Goal: Information Seeking & Learning: Find specific fact

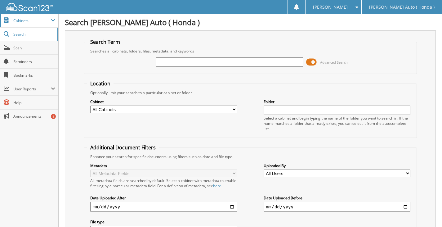
click at [21, 22] on span "Cabinets" at bounding box center [32, 20] width 38 height 5
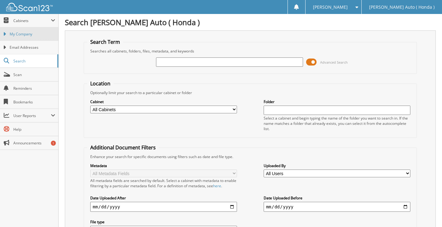
click at [21, 35] on span "My Company" at bounding box center [33, 34] width 46 height 6
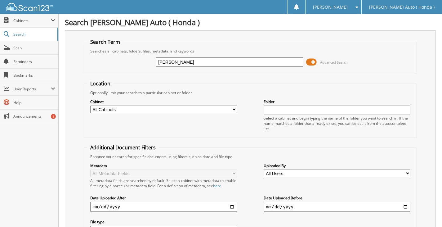
type input "luna"
click at [22, 33] on span "Search" at bounding box center [33, 34] width 41 height 5
click at [22, 22] on span "Cabinets" at bounding box center [32, 20] width 38 height 5
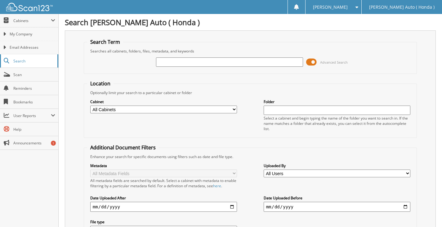
click at [18, 64] on link "Search" at bounding box center [29, 60] width 58 height 13
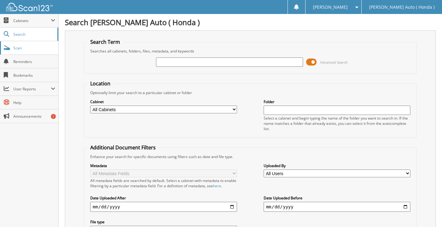
click at [21, 46] on span "Scan" at bounding box center [34, 47] width 42 height 5
type input "h26156"
click at [23, 20] on span "Cabinets" at bounding box center [32, 20] width 38 height 5
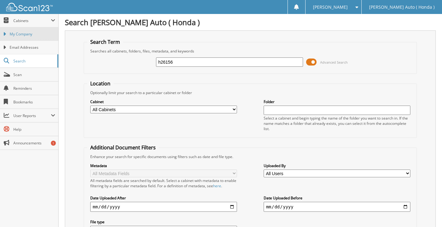
click at [18, 32] on span "My Company" at bounding box center [33, 34] width 46 height 6
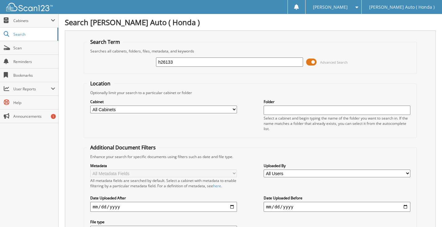
type input "h26133"
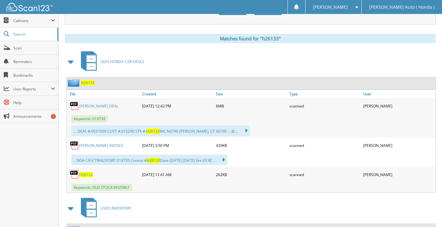
scroll to position [248, 0]
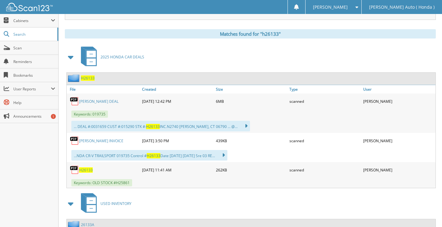
click at [93, 102] on link "[PERSON_NAME] DEAL" at bounding box center [98, 101] width 39 height 5
